Goal: Information Seeking & Learning: Find specific fact

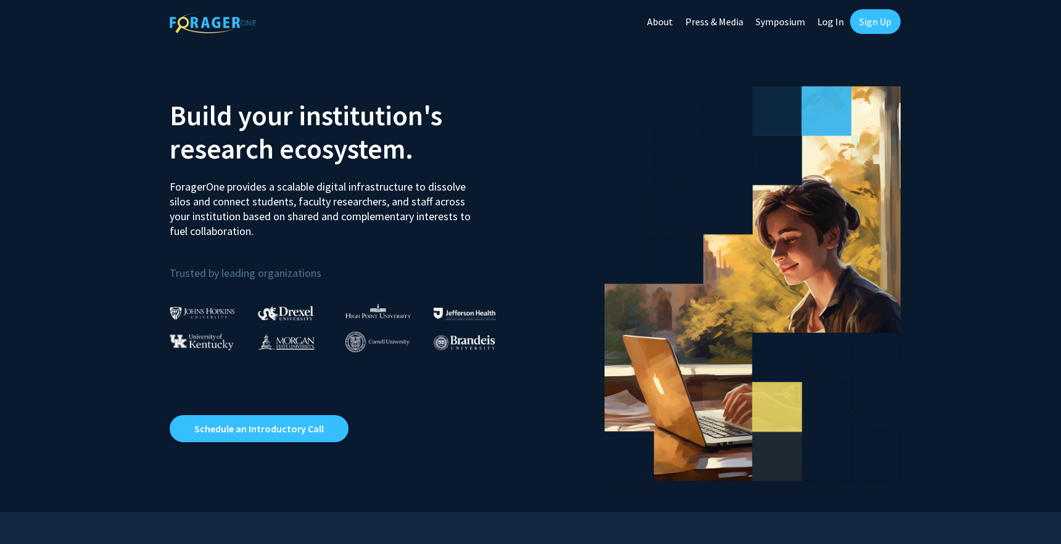
click at [822, 21] on link "Log In" at bounding box center [830, 21] width 39 height 43
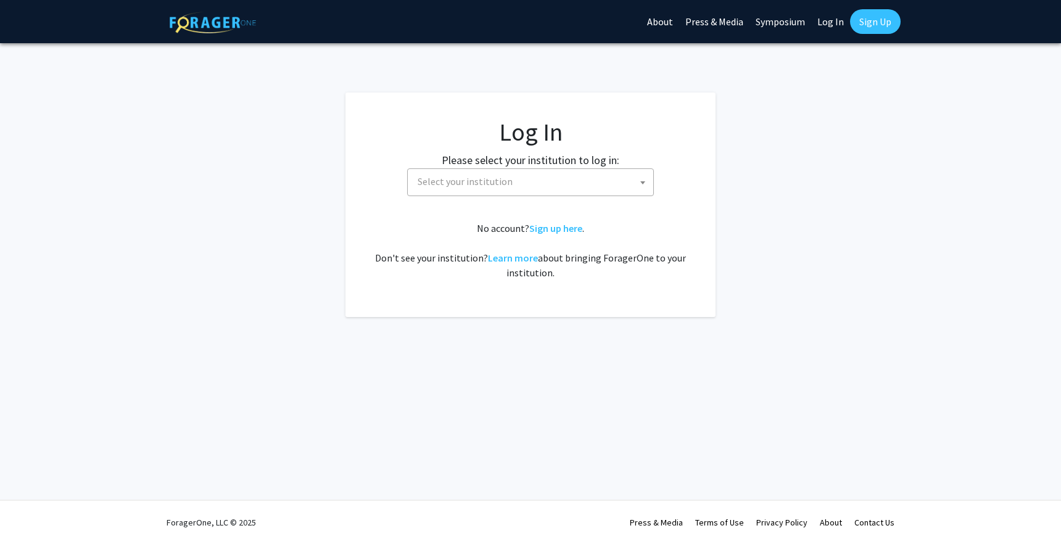
click at [479, 186] on span "Select your institution" at bounding box center [465, 181] width 95 height 12
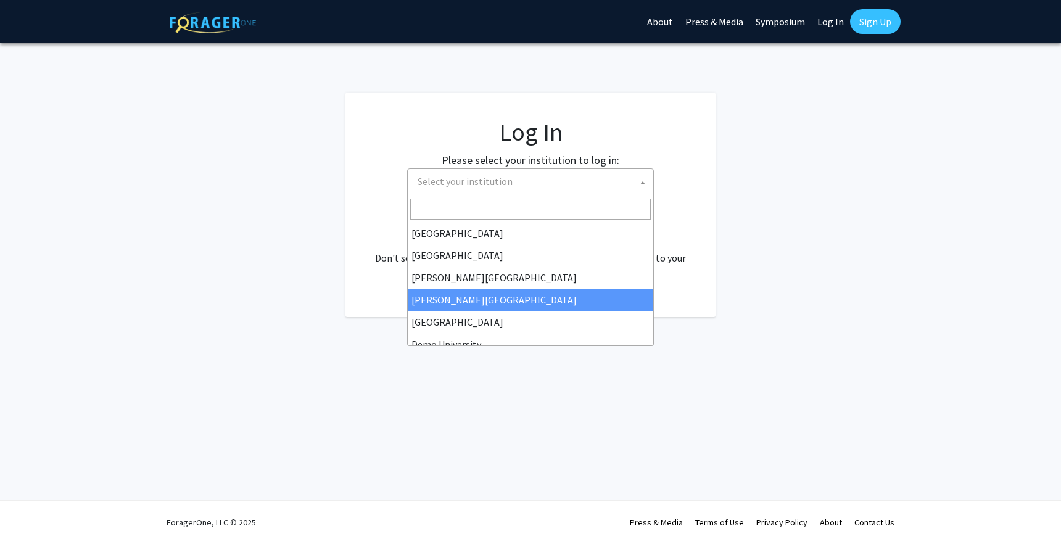
scroll to position [17, 0]
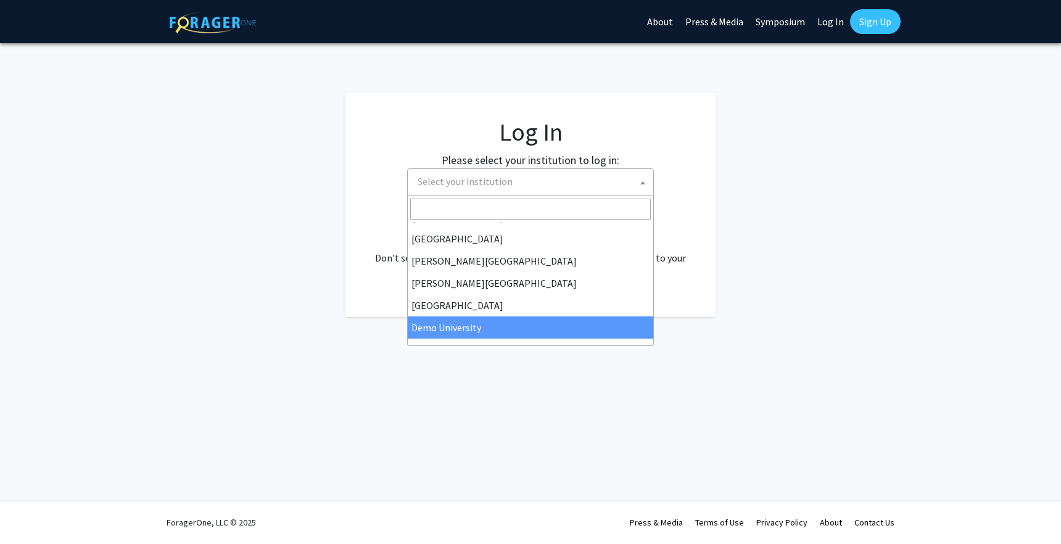
select select "8"
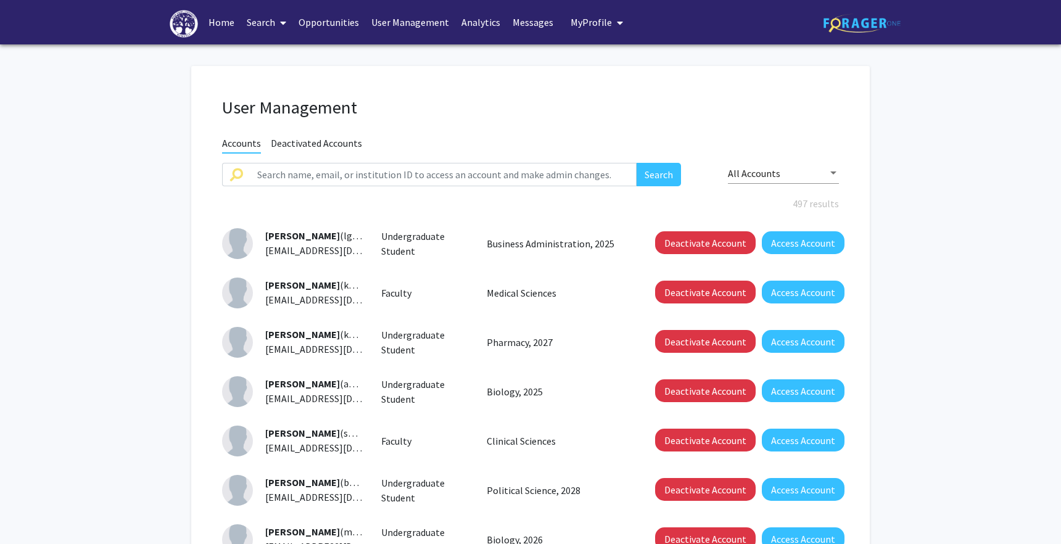
click at [412, 21] on link "User Management" at bounding box center [410, 22] width 90 height 43
click at [488, 19] on link "Analytics" at bounding box center [480, 22] width 51 height 43
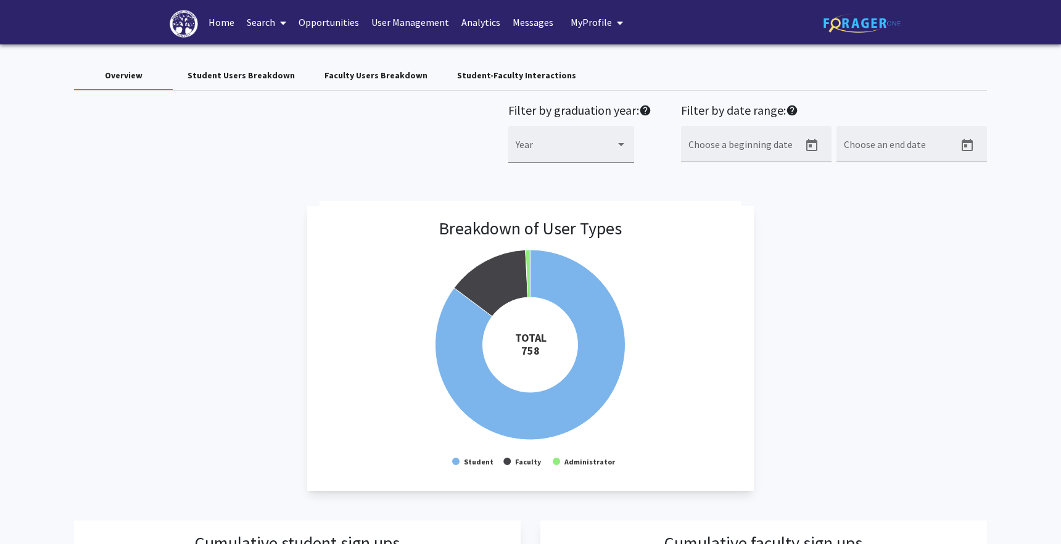
click at [274, 23] on link "Search" at bounding box center [267, 22] width 52 height 43
click at [281, 54] on span "Faculty/Staff" at bounding box center [286, 56] width 91 height 25
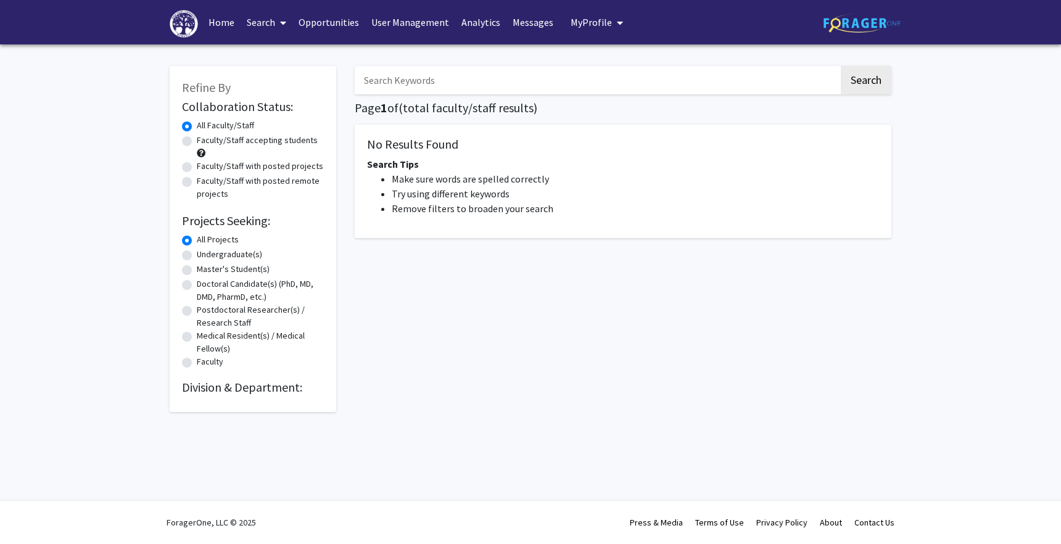
click at [421, 85] on input "Search Keywords" at bounding box center [597, 80] width 484 height 28
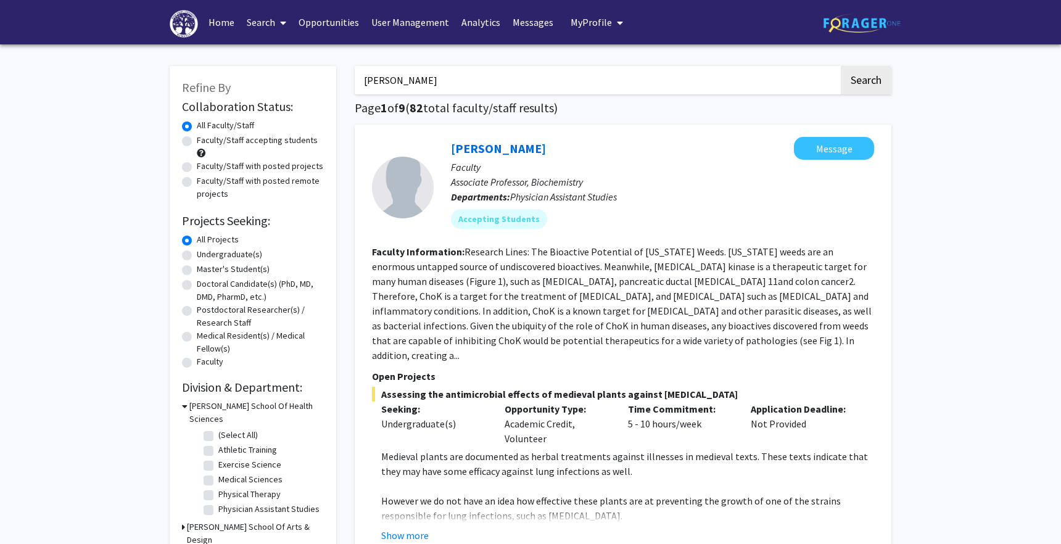
type input "michael grider"
click at [841, 66] on button "Search" at bounding box center [866, 80] width 51 height 28
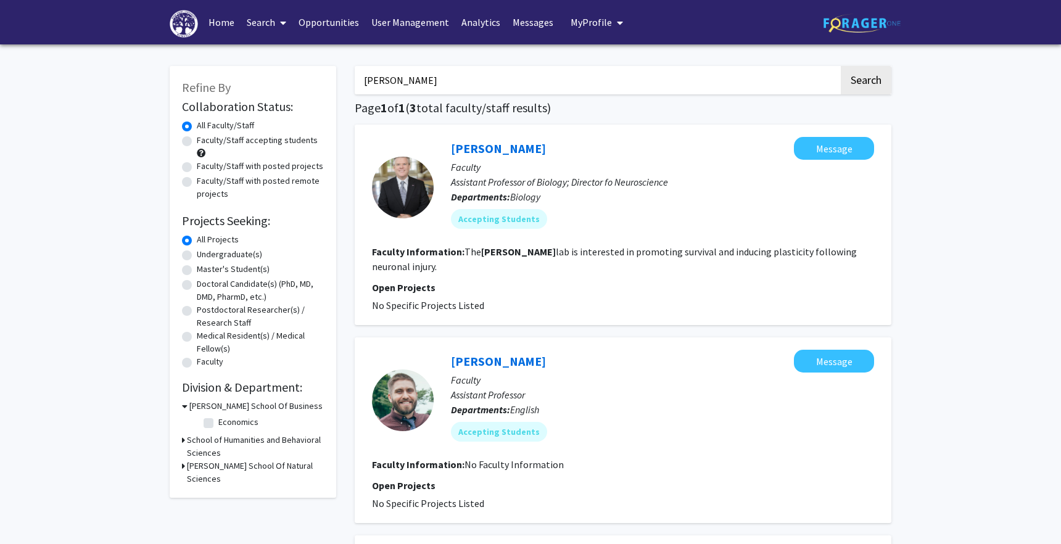
click at [465, 27] on link "Analytics" at bounding box center [480, 22] width 51 height 43
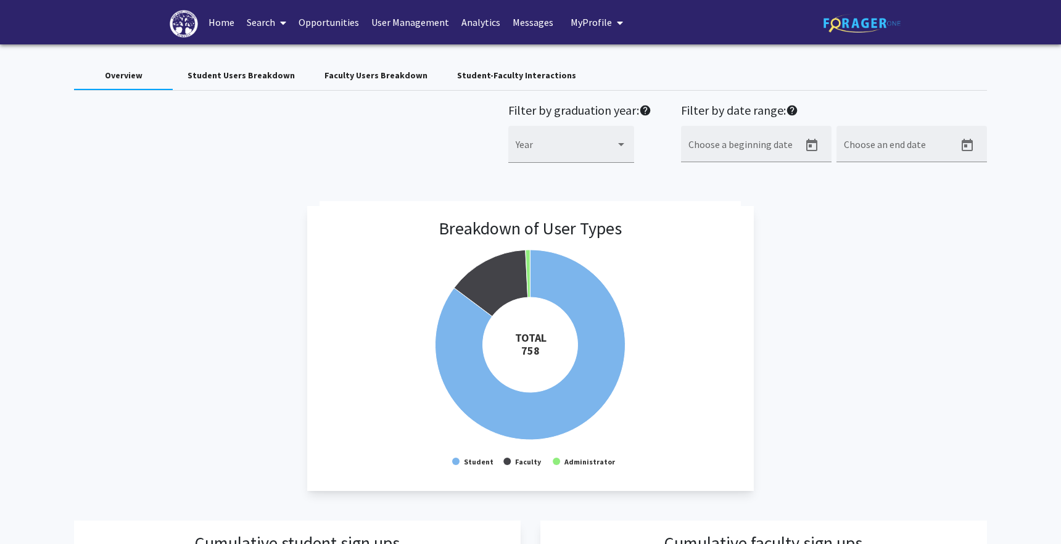
click at [263, 12] on link "Search" at bounding box center [267, 22] width 52 height 43
click at [275, 48] on span "Faculty/Staff" at bounding box center [286, 56] width 91 height 25
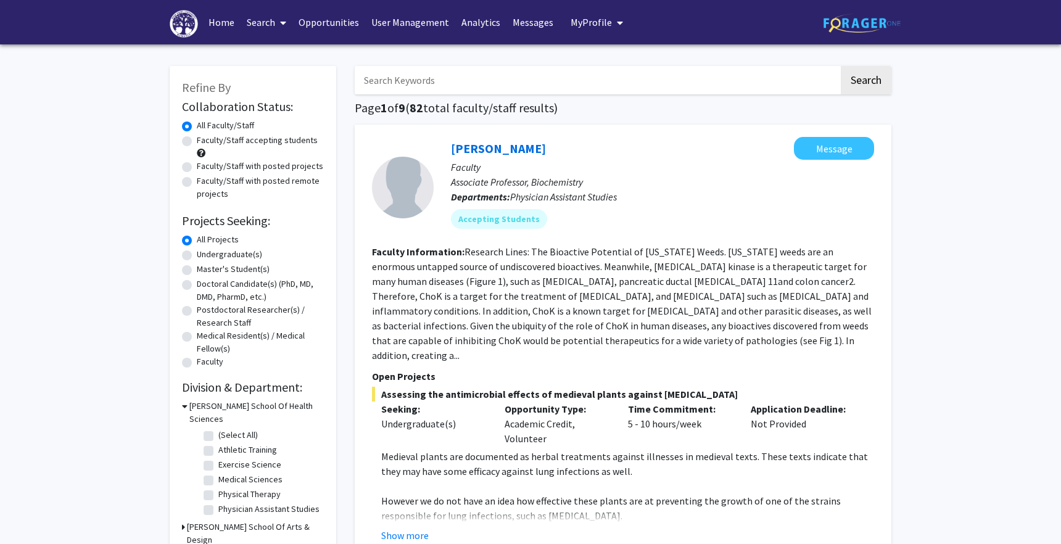
click at [476, 73] on input "Search Keywords" at bounding box center [597, 80] width 484 height 28
type input "michael grider"
click at [841, 66] on button "Search" at bounding box center [866, 80] width 51 height 28
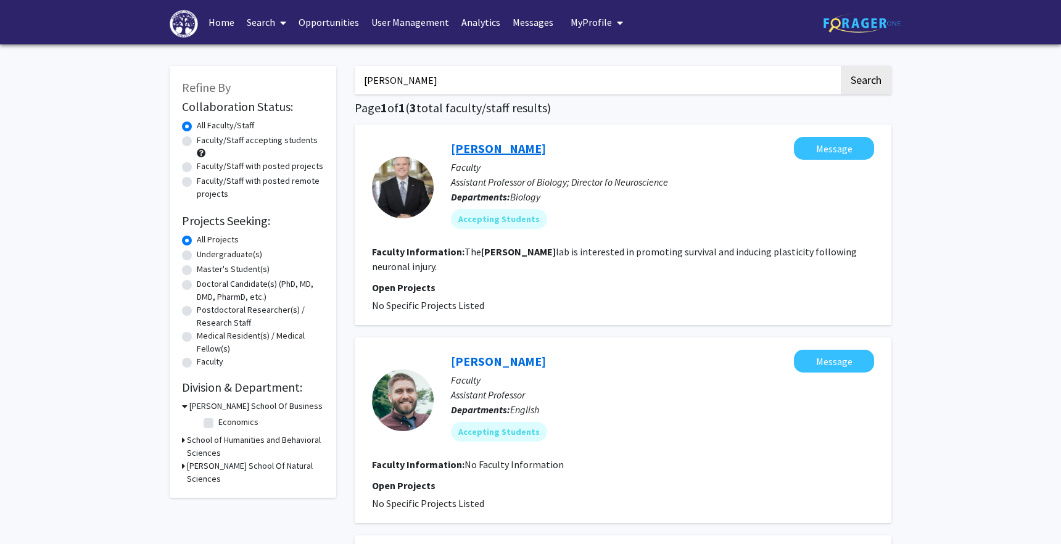
click at [484, 149] on link "Michael Grider" at bounding box center [498, 148] width 95 height 15
click at [325, 17] on link "Opportunities" at bounding box center [328, 22] width 73 height 43
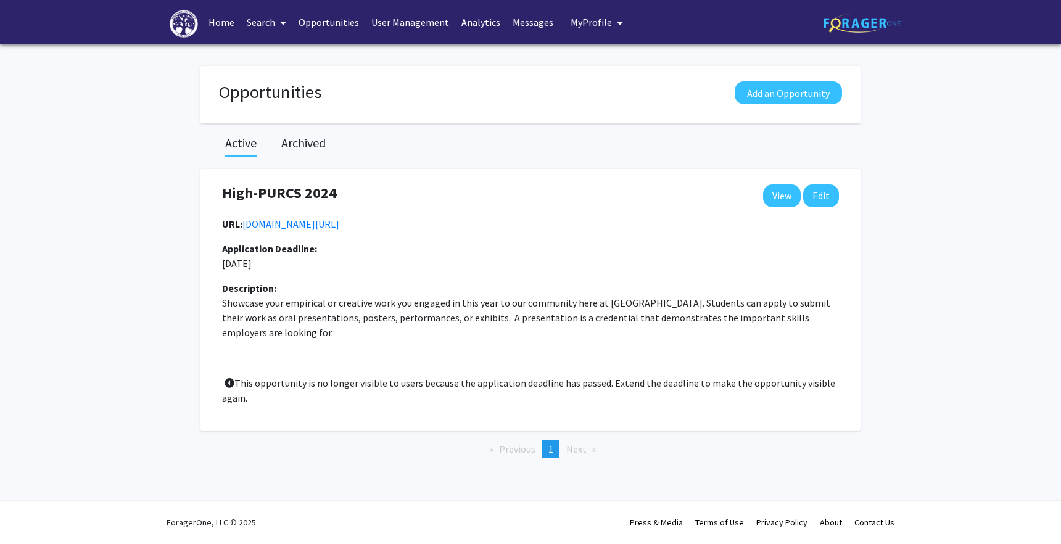
click at [387, 28] on link "User Management" at bounding box center [410, 22] width 90 height 43
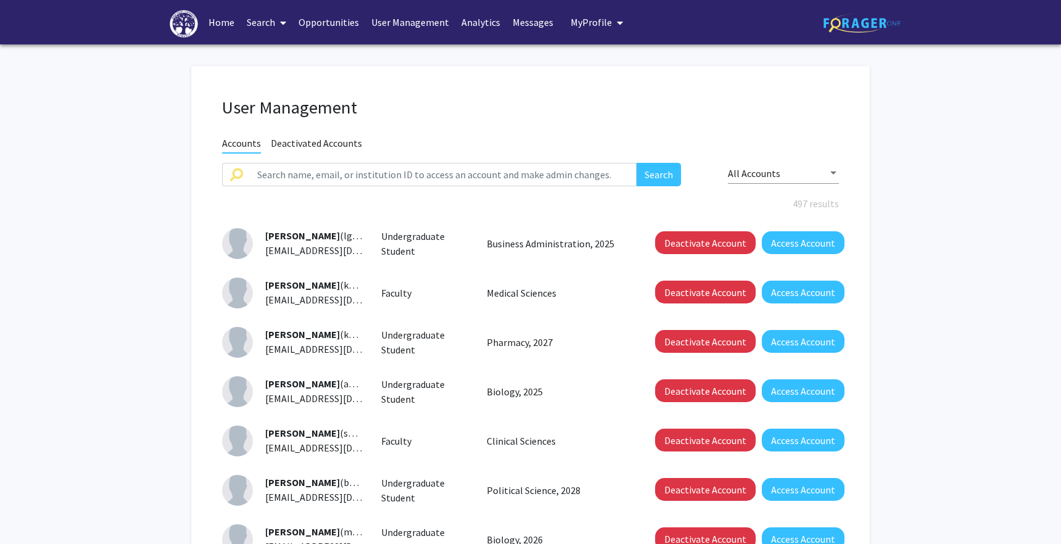
click at [484, 23] on link "Analytics" at bounding box center [480, 22] width 51 height 43
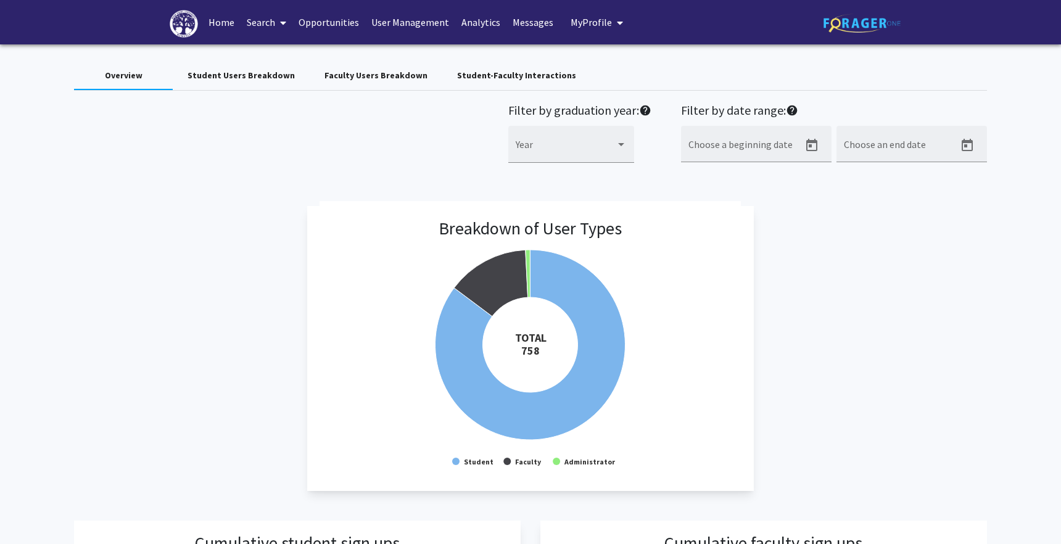
click at [457, 62] on div "Student-Faculty Interactions" at bounding box center [516, 75] width 149 height 30
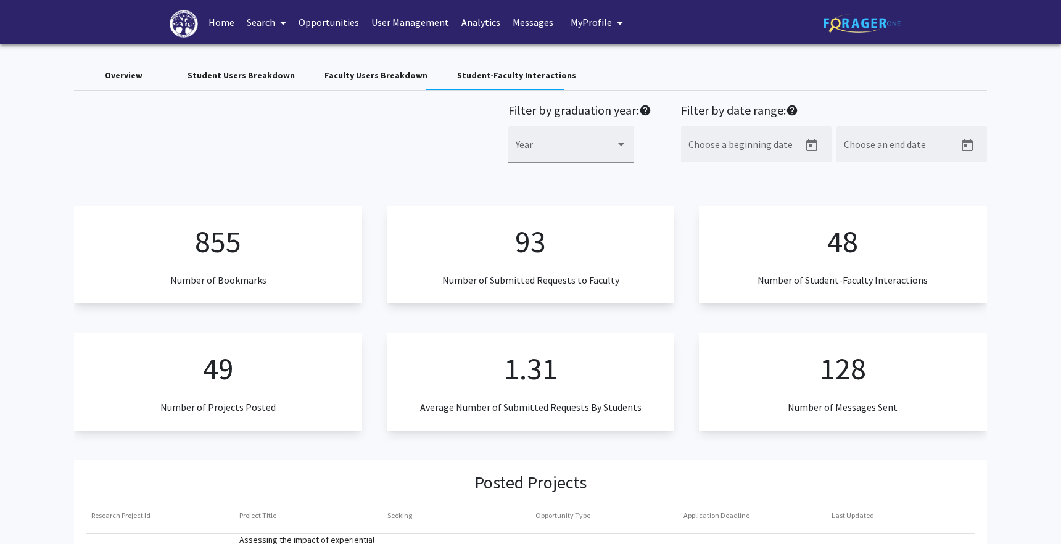
click at [364, 76] on div "Faculty Users Breakdown" at bounding box center [376, 75] width 103 height 13
